Goal: Information Seeking & Learning: Find specific fact

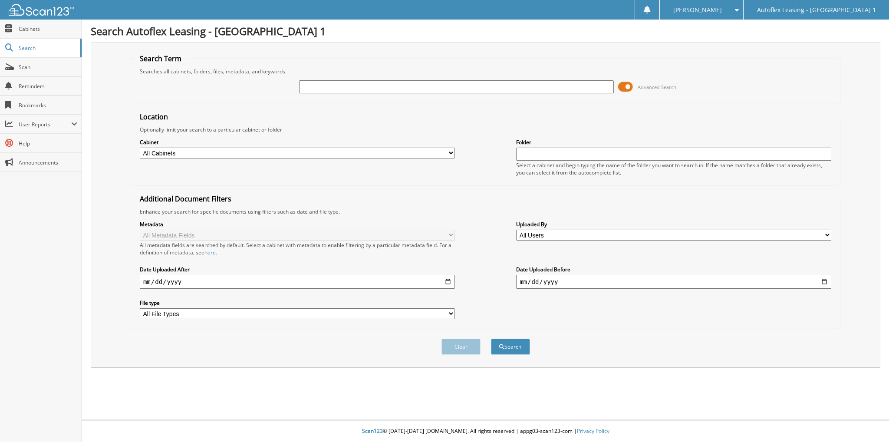
click at [349, 89] on input "text" at bounding box center [456, 86] width 315 height 13
type input "mageors"
click at [514, 339] on button "Search" at bounding box center [510, 347] width 39 height 16
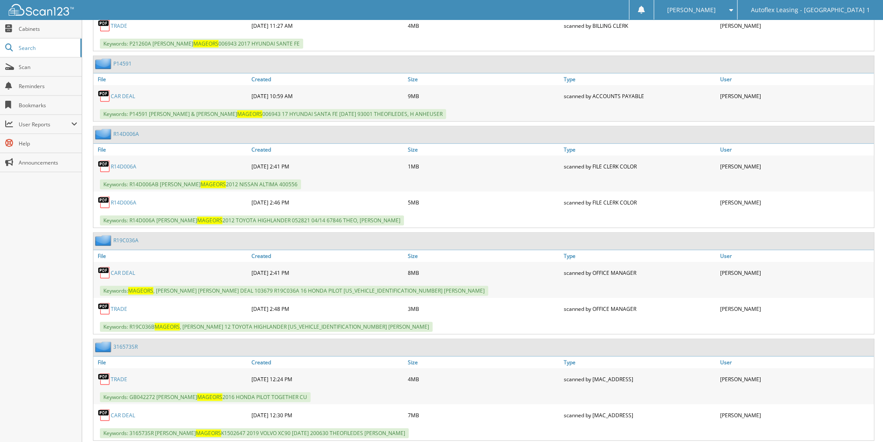
scroll to position [500, 0]
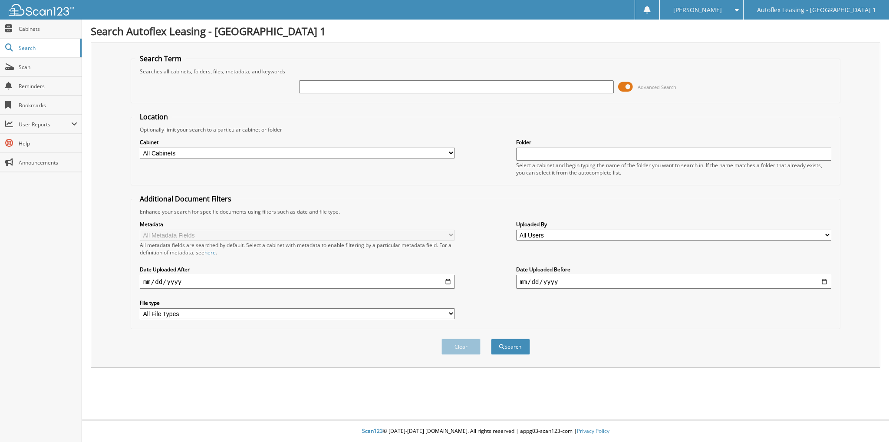
click at [379, 85] on input "text" at bounding box center [456, 86] width 315 height 13
type input "mageors"
click at [505, 339] on button "Search" at bounding box center [510, 347] width 39 height 16
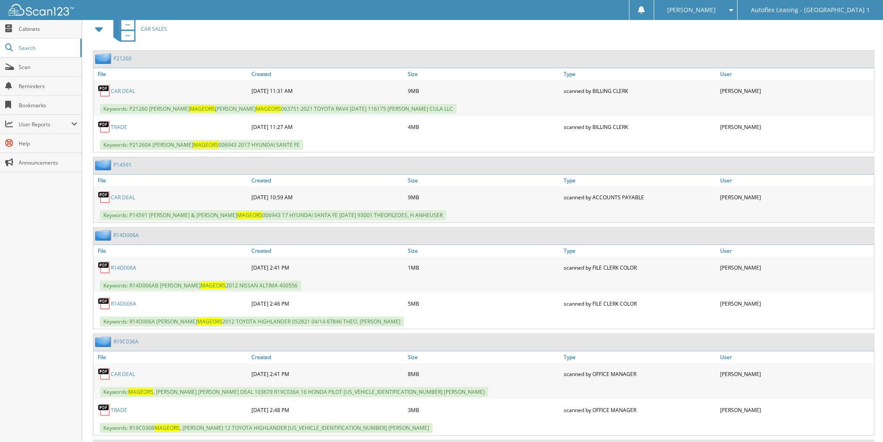
scroll to position [347, 0]
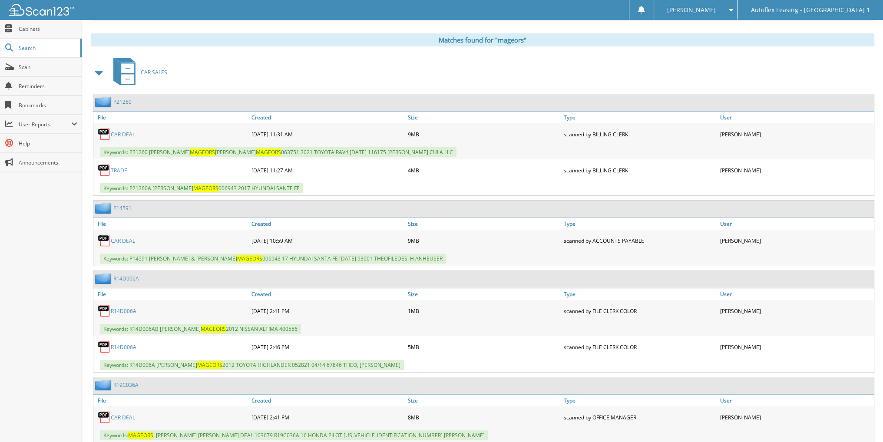
click at [115, 131] on link "CAR DEAL" at bounding box center [123, 134] width 24 height 7
